Goal: Information Seeking & Learning: Learn about a topic

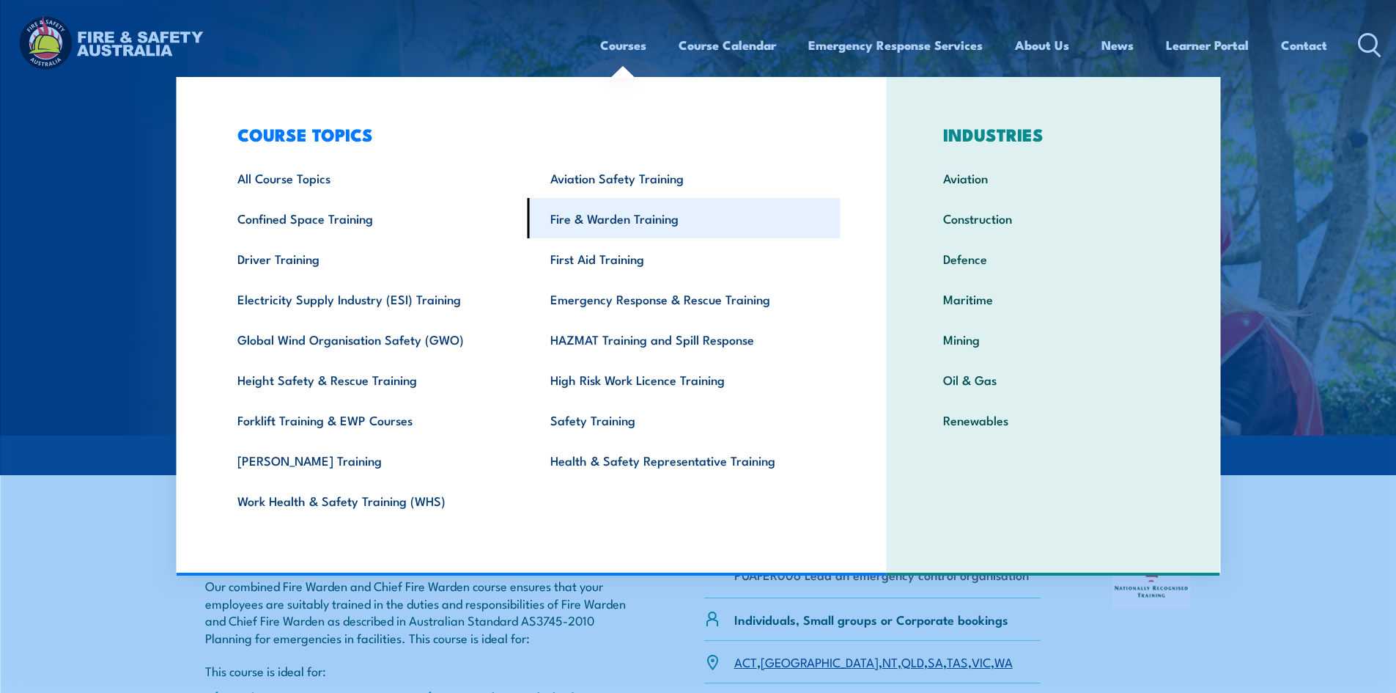
click at [613, 219] on link "Fire & Warden Training" at bounding box center [684, 218] width 313 height 40
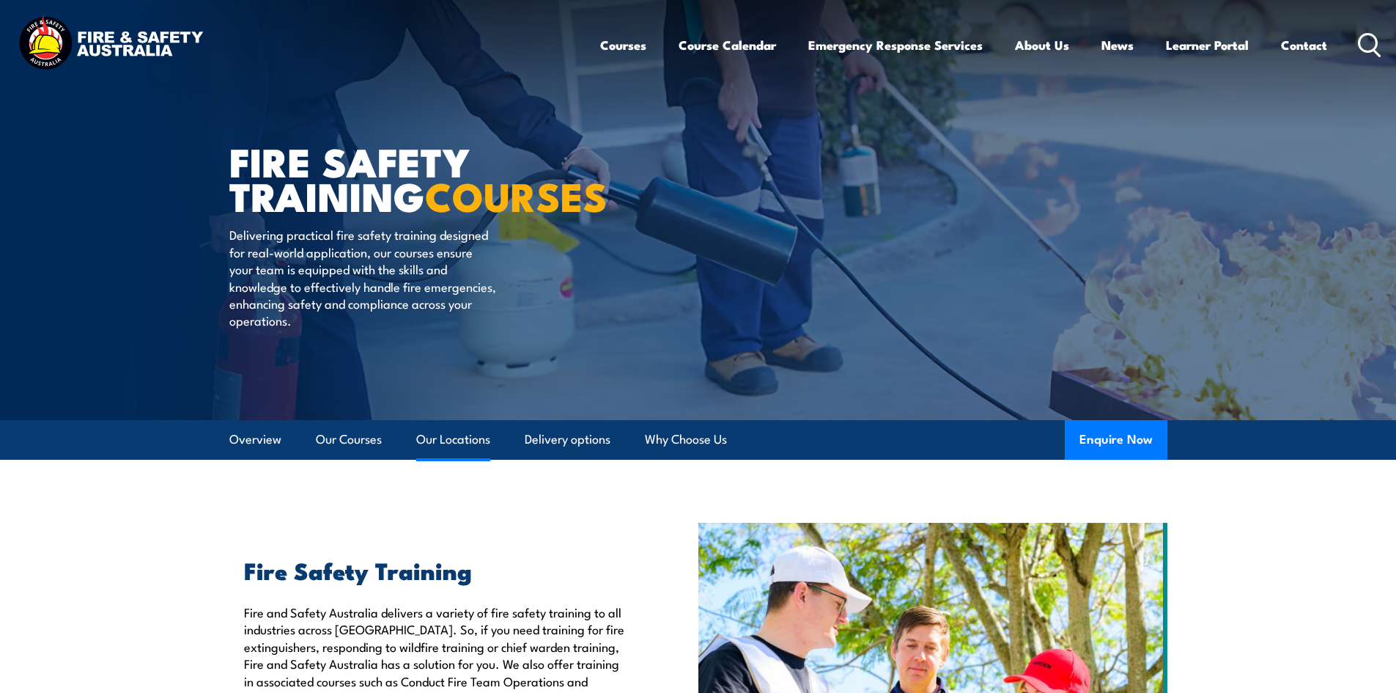
click at [449, 443] on link "Our Locations" at bounding box center [453, 439] width 74 height 39
click at [355, 438] on link "Our Courses" at bounding box center [349, 439] width 66 height 39
